Goal: Task Accomplishment & Management: Manage account settings

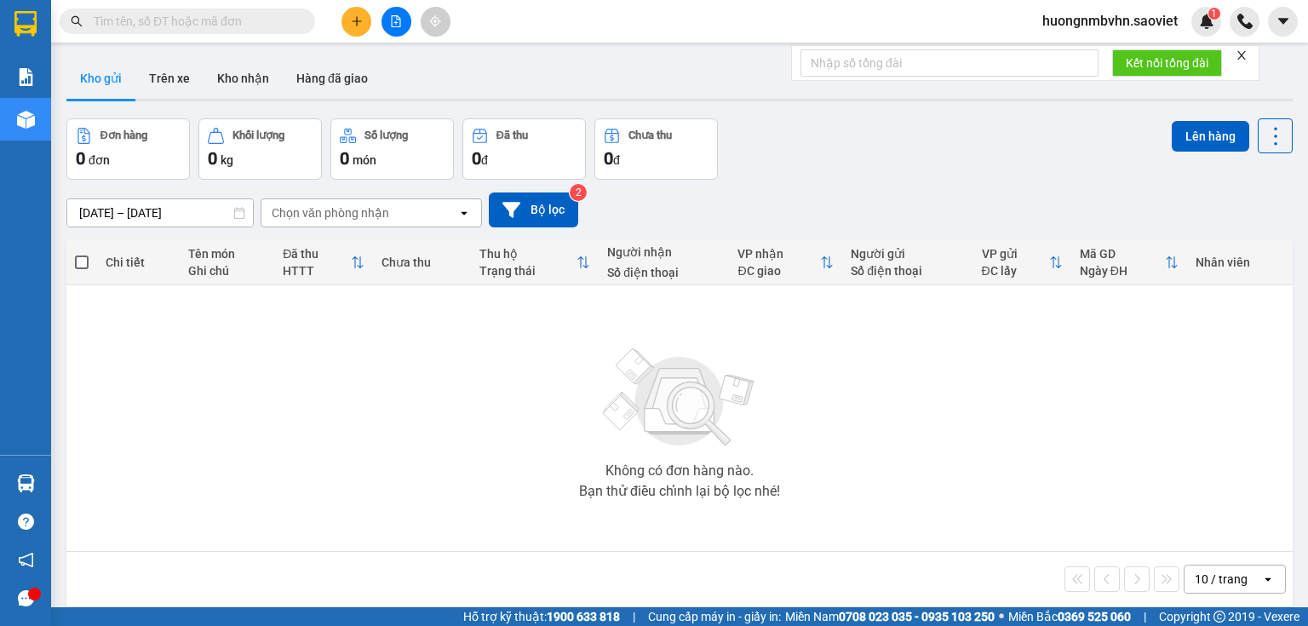
click at [1129, 23] on span "huongnmbvhn.saoviet" at bounding box center [1110, 20] width 163 height 21
click at [1084, 49] on span "Đăng xuất" at bounding box center [1117, 52] width 128 height 19
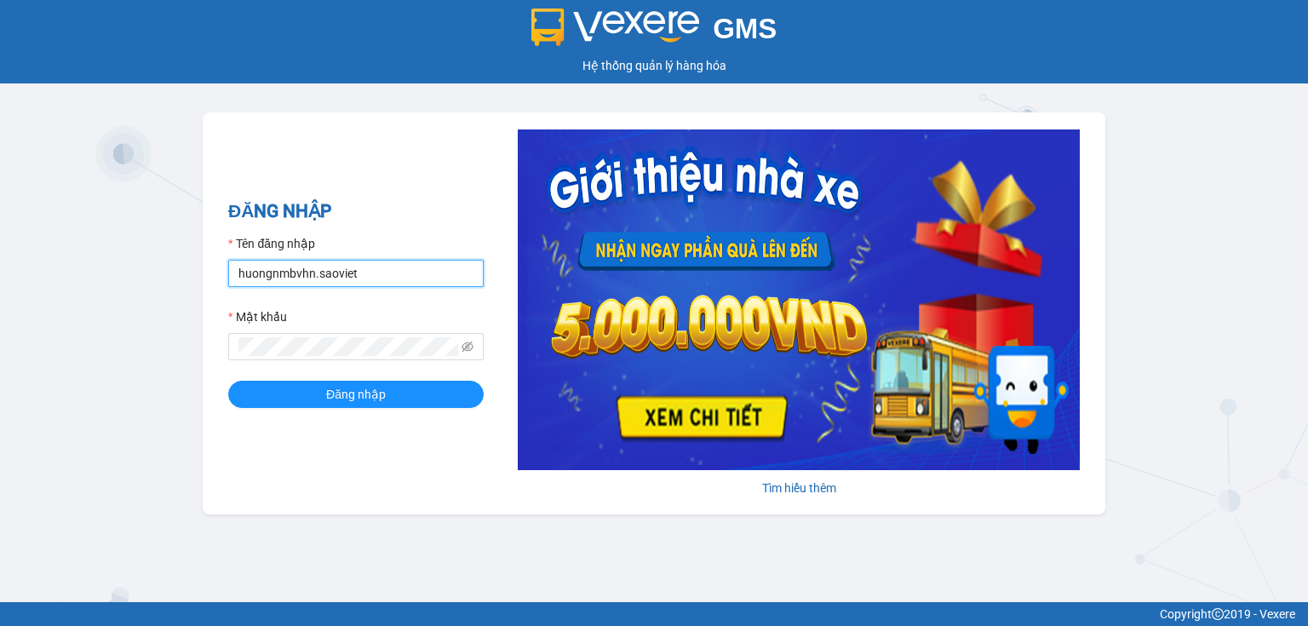
click at [390, 272] on input "huongnmbvhn.saoviet" at bounding box center [355, 273] width 255 height 27
type input "nguyetltbvhn.saoviet"
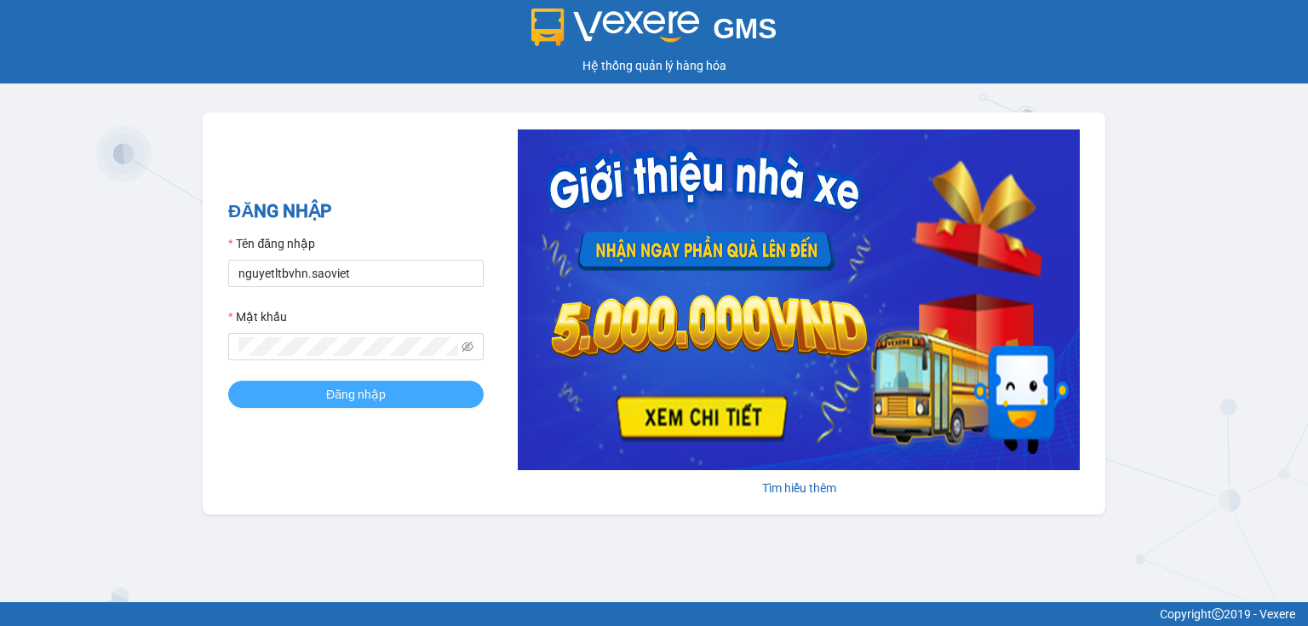
click at [375, 400] on span "Đăng nhập" at bounding box center [356, 394] width 60 height 19
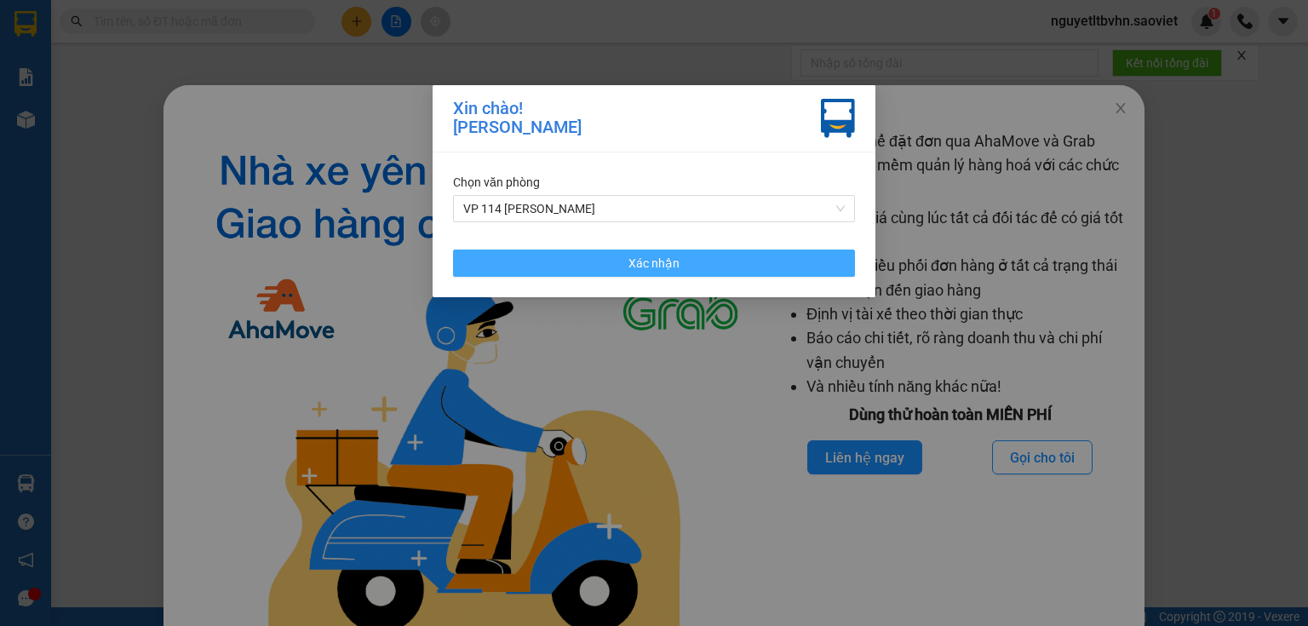
click at [651, 264] on span "Xác nhận" at bounding box center [653, 263] width 51 height 19
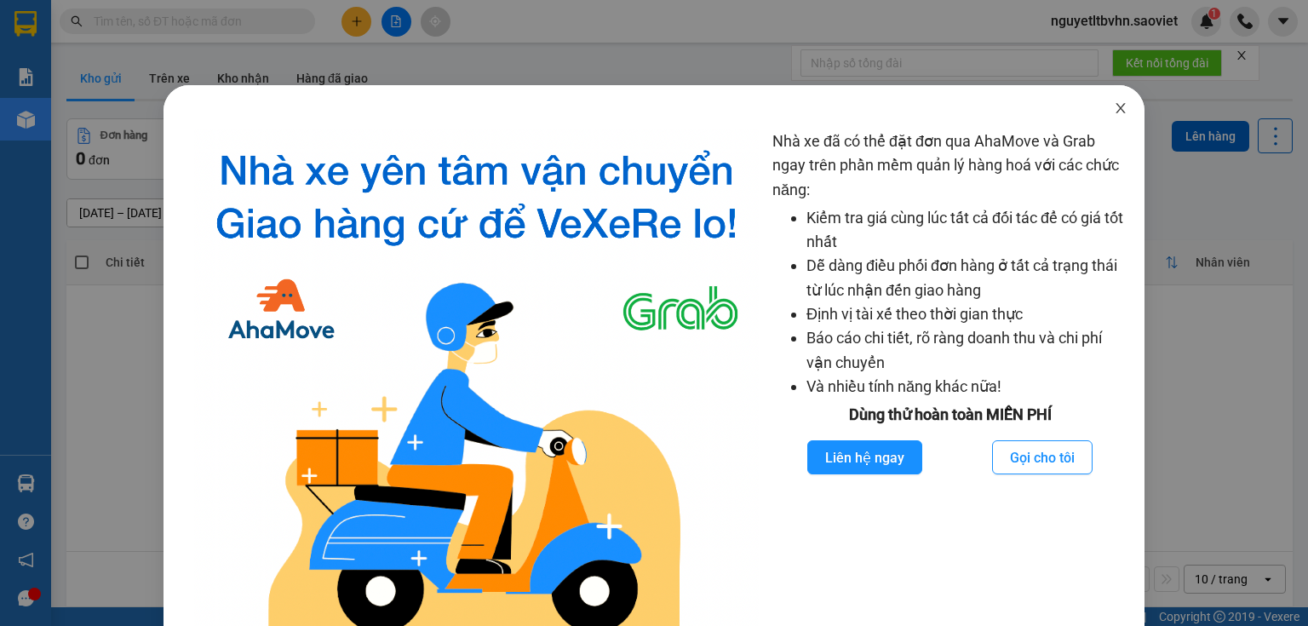
click at [1115, 109] on icon "close" at bounding box center [1121, 108] width 14 height 14
